Goal: Task Accomplishment & Management: Complete application form

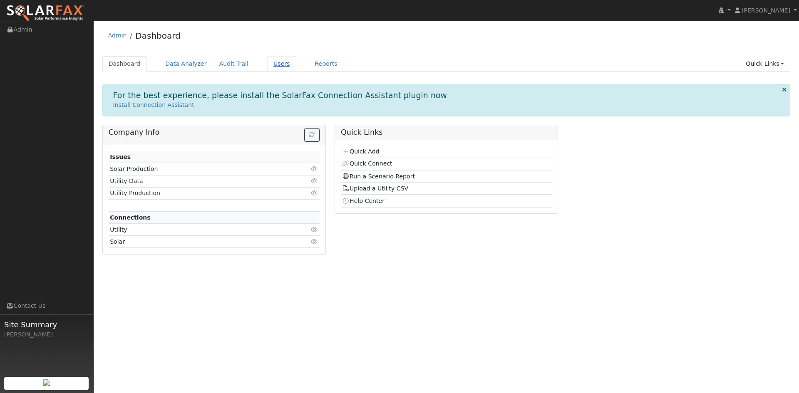
click at [267, 68] on link "Users" at bounding box center [281, 63] width 29 height 15
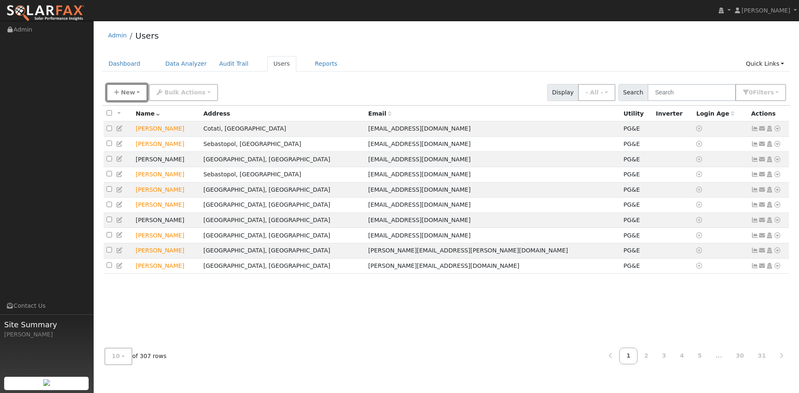
click at [129, 94] on span "New" at bounding box center [128, 92] width 14 height 7
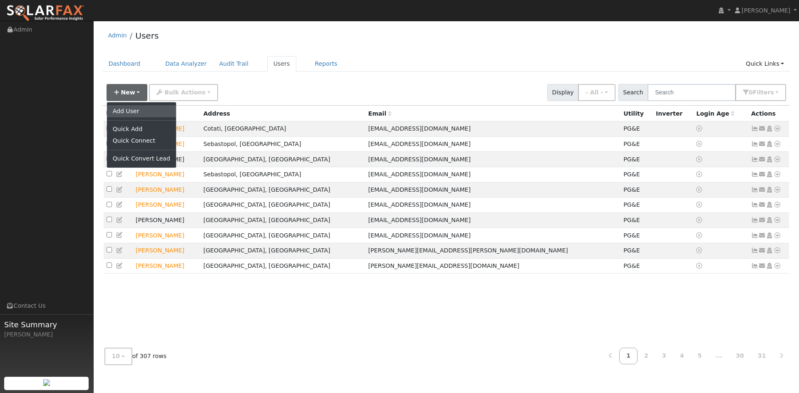
click at [126, 112] on link "Add User" at bounding box center [141, 111] width 69 height 12
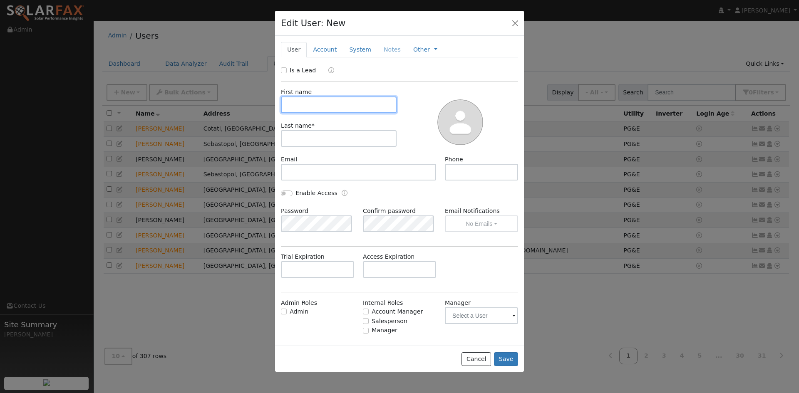
click at [325, 103] on input "text" at bounding box center [339, 105] width 116 height 17
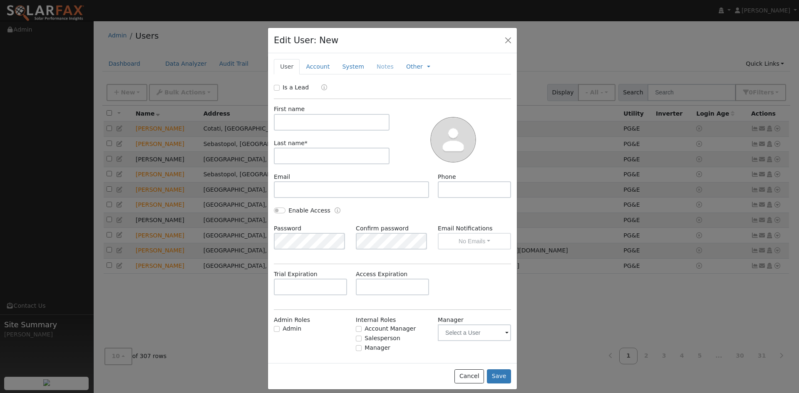
drag, startPoint x: 376, startPoint y: 21, endPoint x: 369, endPoint y: 38, distance: 18.5
click at [369, 38] on div "Edit User: New Select an Ac..." at bounding box center [392, 40] width 249 height 25
click at [319, 122] on input "text" at bounding box center [332, 122] width 116 height 17
type input "w"
type input "[PERSON_NAME]"
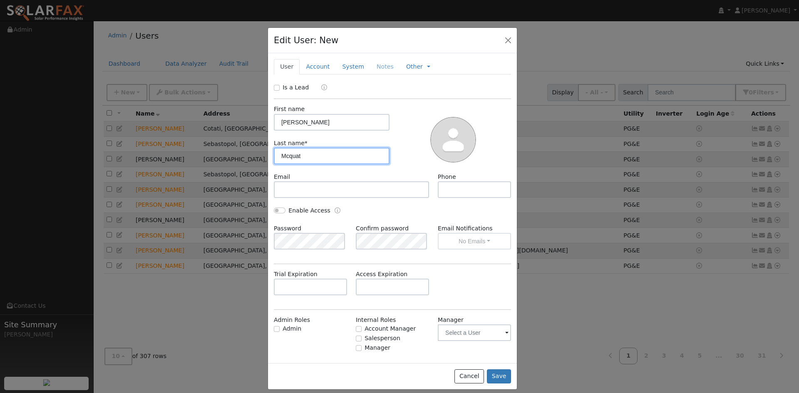
type input "Mcquat"
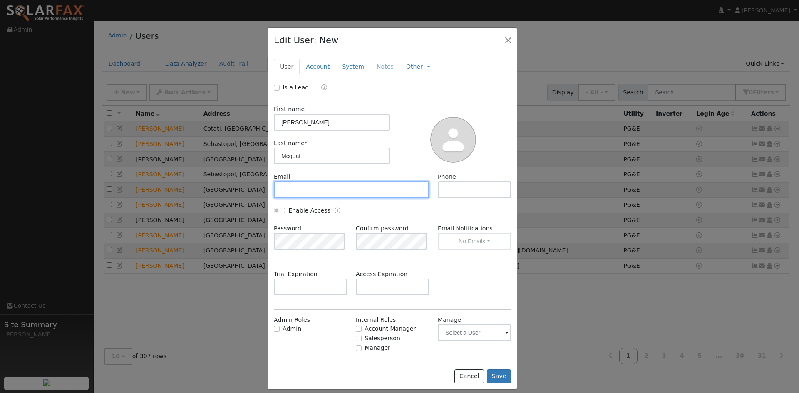
click at [295, 182] on input "text" at bounding box center [351, 190] width 155 height 17
paste input "[PERSON_NAME][EMAIL_ADDRESS][DOMAIN_NAME]"
type input "[PERSON_NAME][EMAIL_ADDRESS][DOMAIN_NAME]"
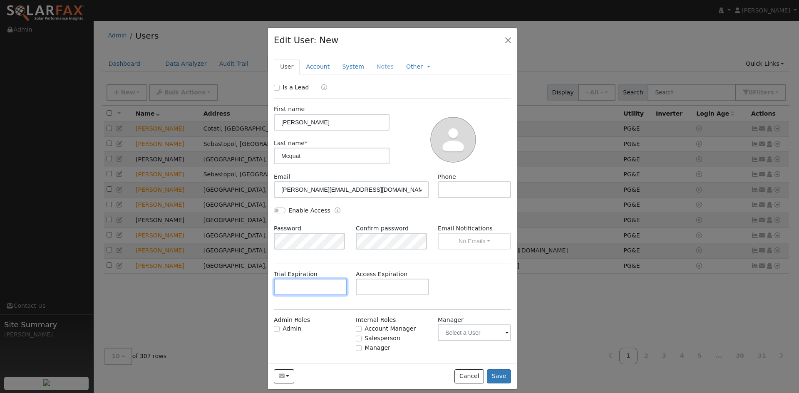
click at [323, 280] on input "text" at bounding box center [310, 287] width 73 height 17
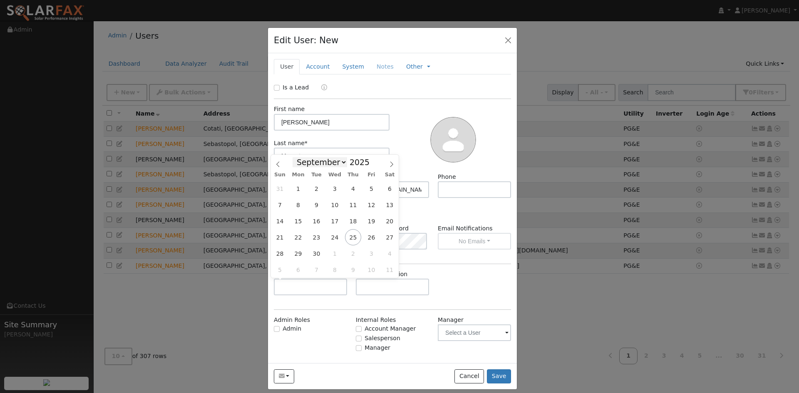
click at [342, 162] on select "January February March April May June July August September October November De…" at bounding box center [320, 162] width 55 height 10
select select "9"
click at [299, 157] on select "January February March April May June July August September October November De…" at bounding box center [320, 162] width 55 height 10
click at [318, 234] on span "21" at bounding box center [316, 237] width 16 height 16
type input "[DATE]"
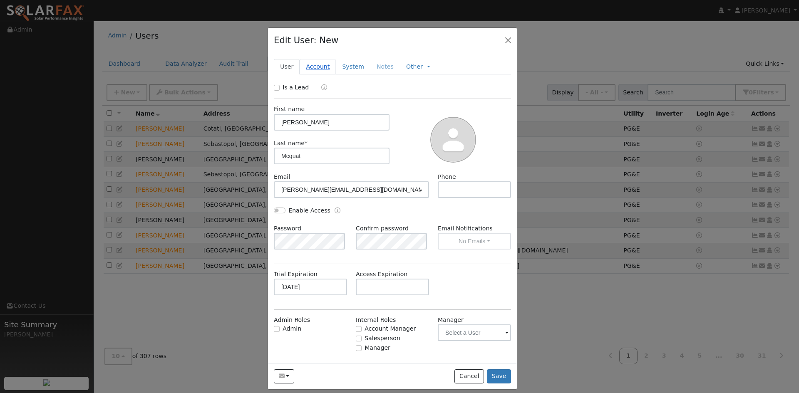
click at [311, 68] on link "Account" at bounding box center [318, 66] width 36 height 15
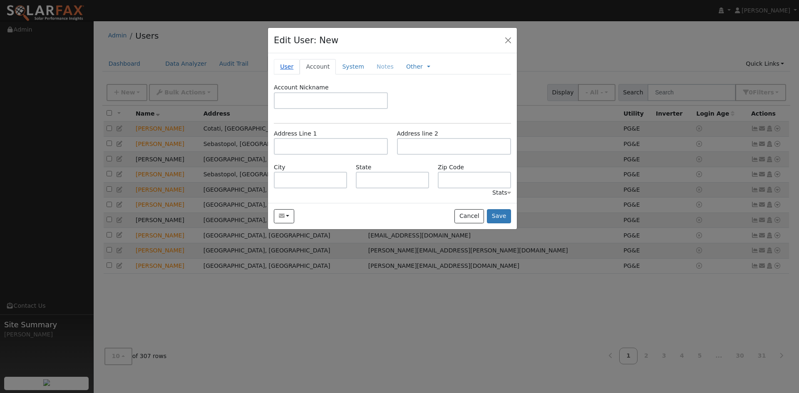
drag, startPoint x: 286, startPoint y: 60, endPoint x: 288, endPoint y: 66, distance: 7.1
click at [286, 60] on link "User" at bounding box center [287, 66] width 26 height 15
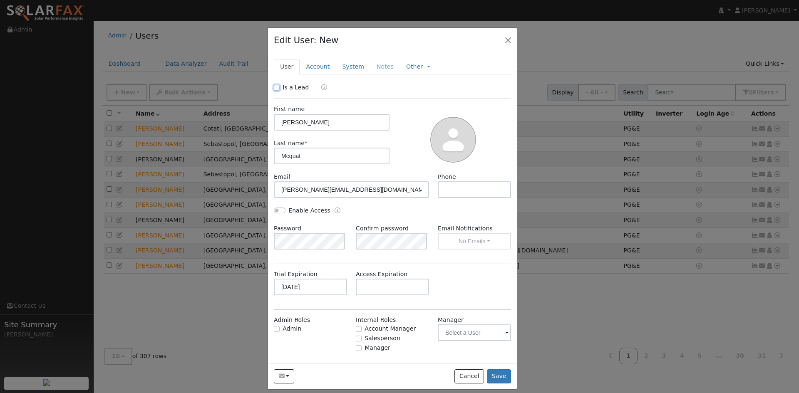
click at [279, 90] on input "Is a Lead" at bounding box center [277, 88] width 6 height 6
checkbox input "true"
click at [311, 67] on link "Account" at bounding box center [318, 66] width 36 height 15
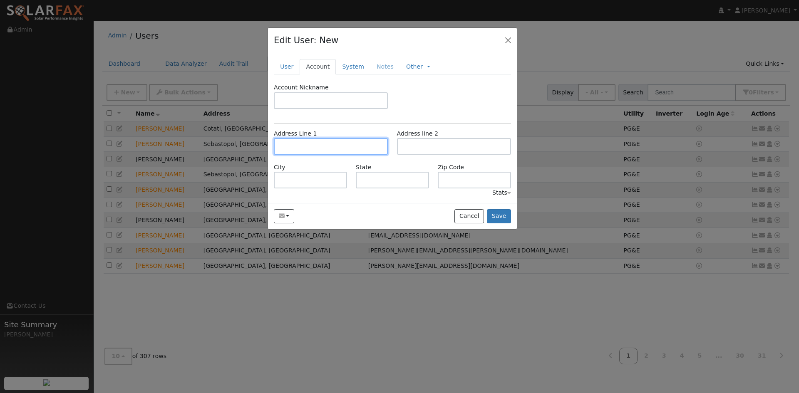
drag, startPoint x: 301, startPoint y: 139, endPoint x: 301, endPoint y: 149, distance: 10.0
click at [300, 141] on input "text" at bounding box center [331, 146] width 114 height 17
drag, startPoint x: 302, startPoint y: 144, endPoint x: 300, endPoint y: 148, distance: 4.5
click at [301, 147] on input "text" at bounding box center [331, 146] width 114 height 17
paste input "[STREET_ADDRESS]"
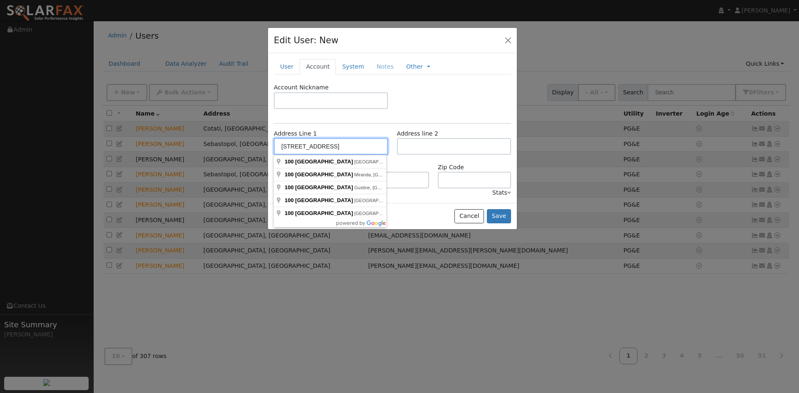
type input "[STREET_ADDRESS]"
click at [407, 164] on div "State" at bounding box center [393, 175] width 82 height 25
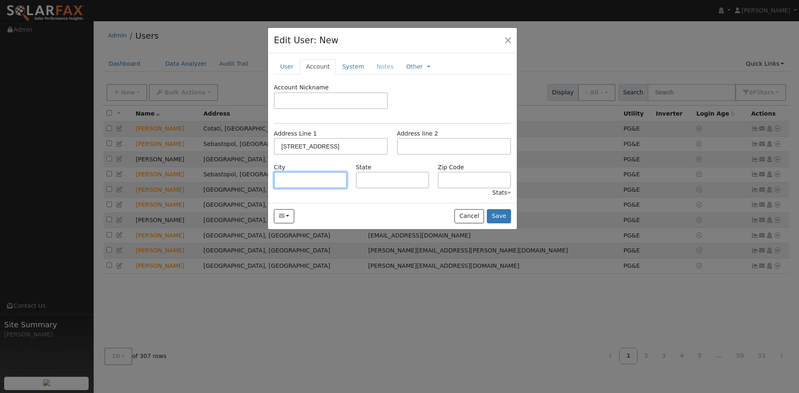
click at [336, 177] on input "text" at bounding box center [310, 180] width 73 height 17
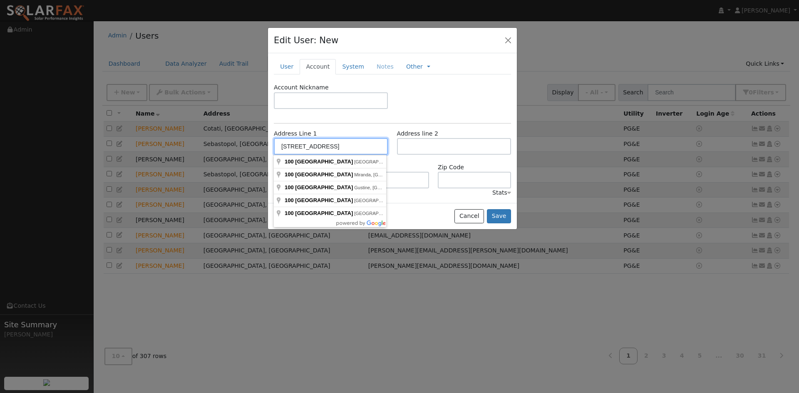
click at [348, 149] on input "[STREET_ADDRESS]" at bounding box center [331, 146] width 114 height 17
click at [395, 163] on div "State" at bounding box center [393, 175] width 82 height 25
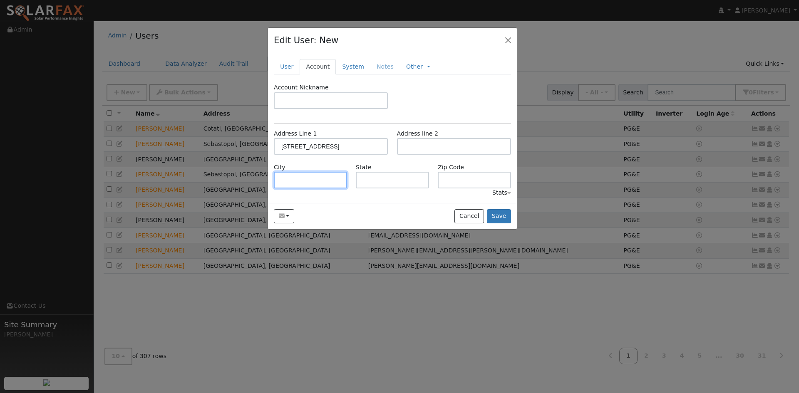
click at [301, 176] on input "text" at bounding box center [310, 180] width 73 height 17
click at [336, 137] on div "Address Line [GEOGRAPHIC_DATA][STREET_ADDRESS]" at bounding box center [331, 141] width 123 height 25
click at [296, 176] on input "text" at bounding box center [310, 180] width 73 height 17
paste input "San Anselmo"
type input "San Anselmo"
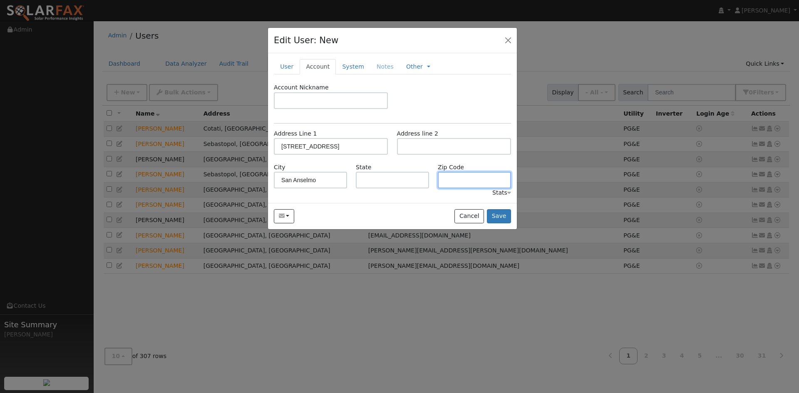
click at [455, 184] on input "text" at bounding box center [474, 180] width 73 height 17
paste input "94960"
type input "94960"
drag, startPoint x: 388, startPoint y: 190, endPoint x: 388, endPoint y: 182, distance: 7.9
click at [388, 187] on div "Account Nickname Address Line [GEOGRAPHIC_DATA][STREET_ADDRESS] Address line [G…" at bounding box center [392, 140] width 237 height 114
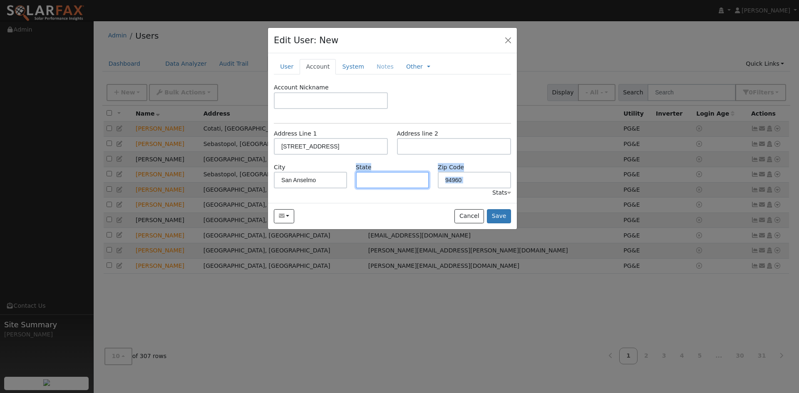
click at [388, 178] on input "text" at bounding box center [392, 180] width 73 height 17
click at [400, 179] on input "text" at bounding box center [392, 180] width 73 height 17
click at [362, 149] on input "[STREET_ADDRESS]" at bounding box center [331, 146] width 114 height 17
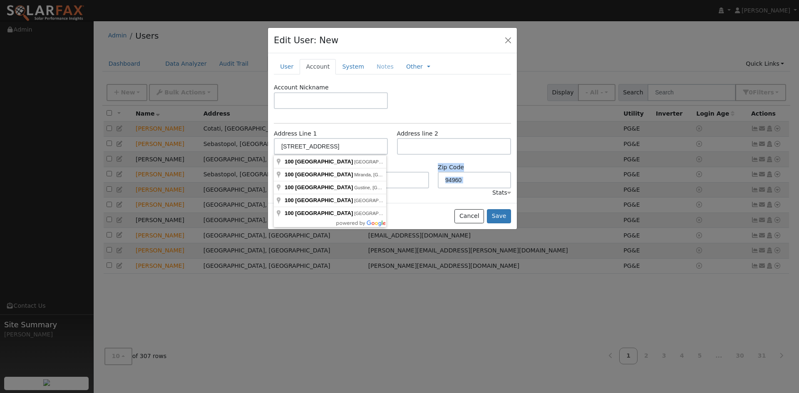
click at [405, 188] on div "Account Nickname Address Line [GEOGRAPHIC_DATA][STREET_ADDRESS] Address line [G…" at bounding box center [392, 140] width 237 height 114
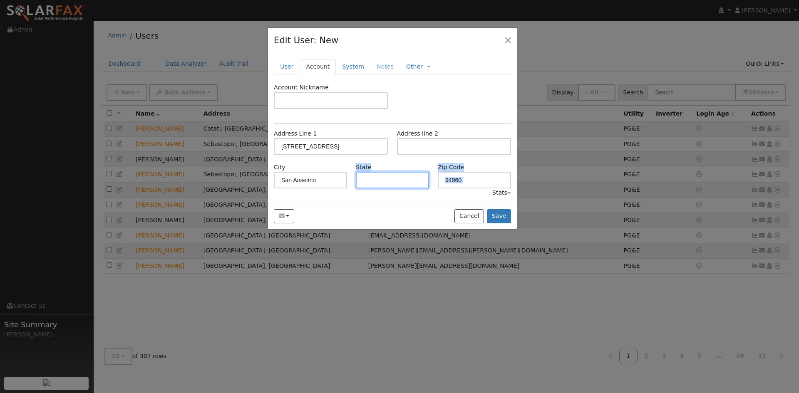
click at [403, 184] on input "text" at bounding box center [392, 180] width 73 height 17
click at [396, 178] on input "text" at bounding box center [392, 180] width 73 height 17
click at [395, 177] on input "text" at bounding box center [392, 180] width 73 height 17
click at [489, 183] on input "94960" at bounding box center [474, 180] width 73 height 17
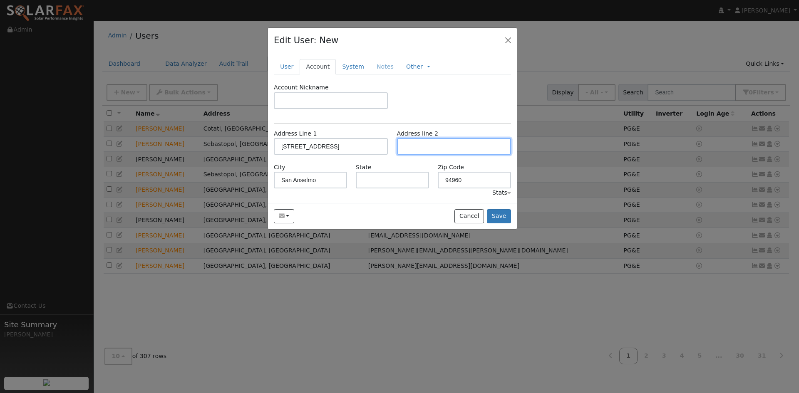
drag, startPoint x: 492, startPoint y: 141, endPoint x: 480, endPoint y: 144, distance: 13.1
click at [492, 142] on input "text" at bounding box center [454, 146] width 114 height 17
click at [384, 170] on div "State" at bounding box center [393, 175] width 82 height 25
click at [383, 180] on input "text" at bounding box center [392, 180] width 73 height 17
click at [407, 179] on input "text" at bounding box center [392, 180] width 73 height 17
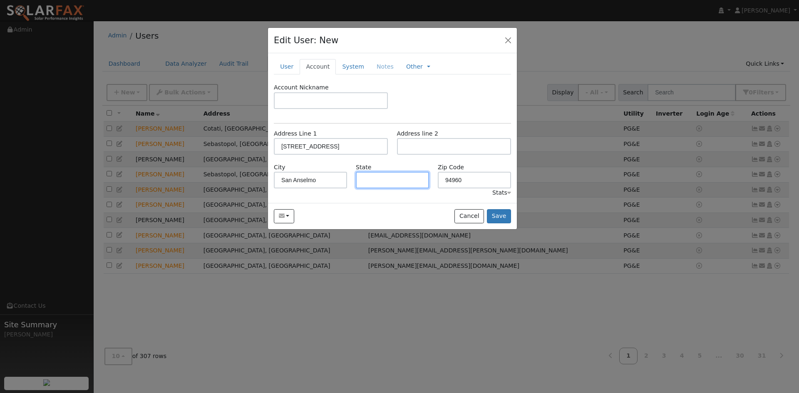
click at [406, 180] on input "text" at bounding box center [392, 180] width 73 height 17
click at [405, 179] on input "text" at bounding box center [392, 180] width 73 height 17
type input "CA"
click at [346, 71] on link "System" at bounding box center [353, 66] width 35 height 15
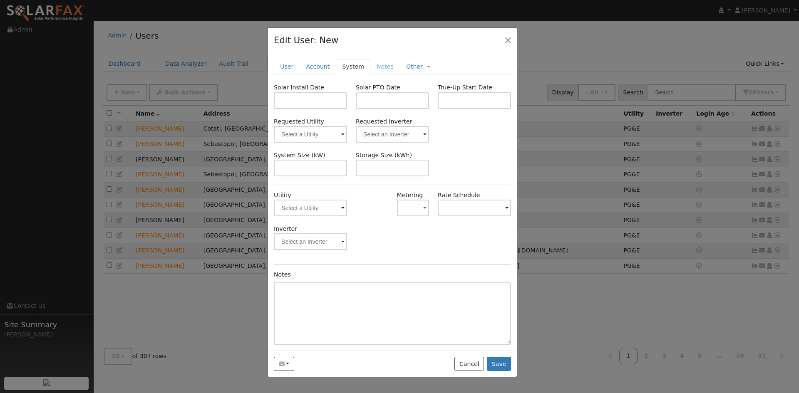
click at [341, 207] on span at bounding box center [342, 209] width 3 height 10
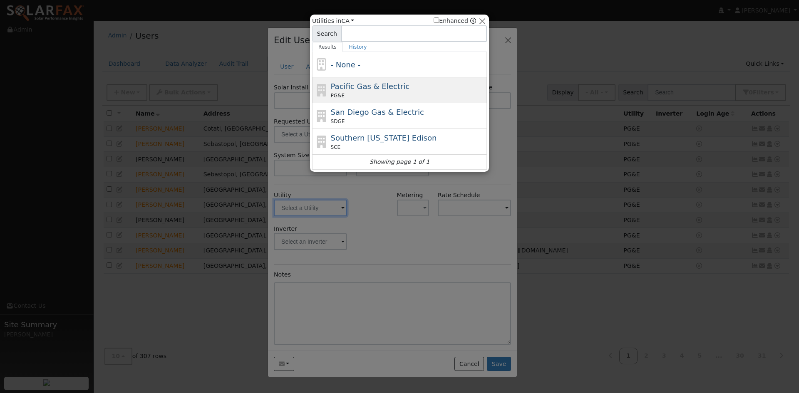
click at [390, 93] on div "PG&E" at bounding box center [408, 95] width 154 height 7
type input "PG&E"
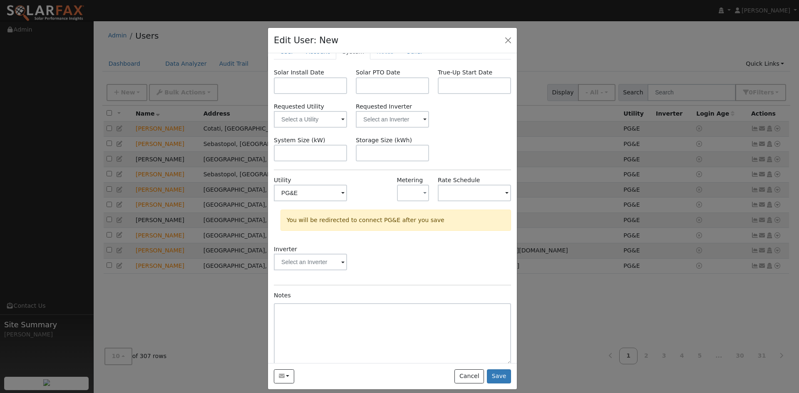
scroll to position [23, 0]
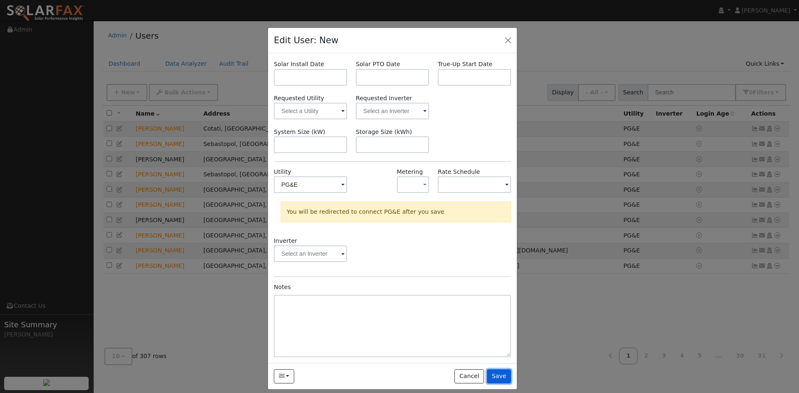
click at [504, 378] on button "Save" at bounding box center [499, 377] width 24 height 14
